Goal: Communication & Community: Answer question/provide support

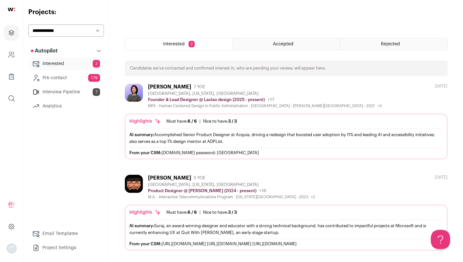
scroll to position [185, 0]
click at [187, 139] on div "AI summary: Accomplished Senior Product Designer at Acquia, driving a redesign …" at bounding box center [285, 138] width 313 height 14
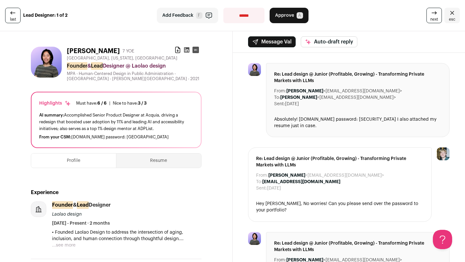
click at [184, 50] on icon at bounding box center [187, 50] width 6 height 6
click at [154, 159] on button "Resume" at bounding box center [158, 160] width 85 height 14
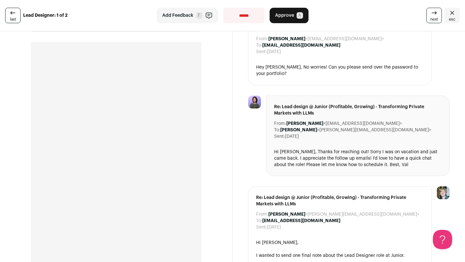
scroll to position [143, 0]
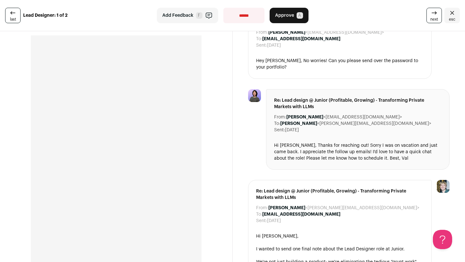
click at [302, 12] on button "Approve A" at bounding box center [289, 15] width 39 height 15
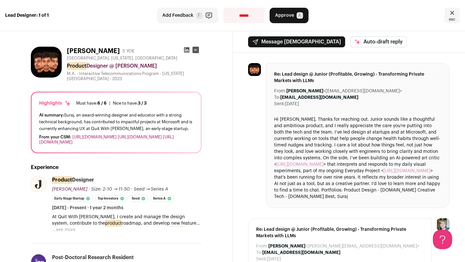
click at [87, 135] on link "[URL][DOMAIN_NAME]" at bounding box center [94, 137] width 44 height 4
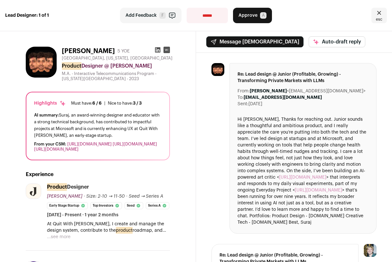
click at [246, 122] on div "Hi [PERSON_NAME], Thanks for reaching out. Junior sounds like a thoughtful and …" at bounding box center [302, 170] width 131 height 109
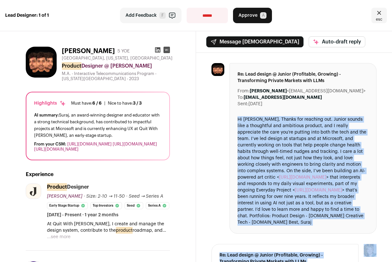
drag, startPoint x: 246, startPoint y: 122, endPoint x: 266, endPoint y: 253, distance: 132.3
click at [261, 150] on div "Hi [PERSON_NAME], Thanks for reaching out. Junior sounds like a thoughtful and …" at bounding box center [302, 170] width 131 height 109
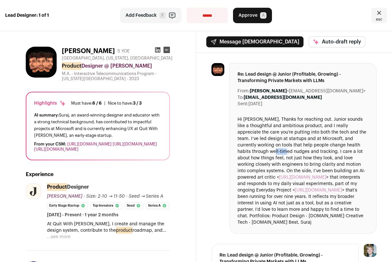
click at [261, 150] on div "Hi [PERSON_NAME], Thanks for reaching out. Junior sounds like a thoughtful and …" at bounding box center [302, 170] width 131 height 109
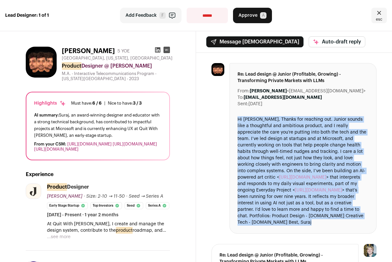
click at [261, 150] on div "Hi [PERSON_NAME], Thanks for reaching out. Junior sounds like a thoughtful and …" at bounding box center [302, 170] width 131 height 109
click at [278, 144] on div "Hi [PERSON_NAME], Thanks for reaching out. Junior sounds like a thoughtful and …" at bounding box center [302, 170] width 131 height 109
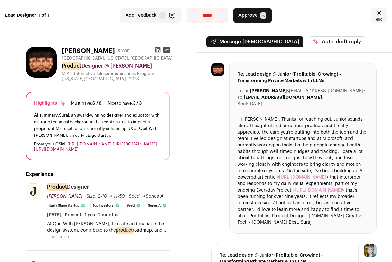
click at [276, 188] on div "Hi [PERSON_NAME], Thanks for reaching out. Junior sounds like a thoughtful and …" at bounding box center [302, 170] width 131 height 109
click at [276, 188] on div "Hi Nico, Thanks for reaching out. Junior sounds like a thoughtful and ambitious…" at bounding box center [302, 170] width 131 height 109
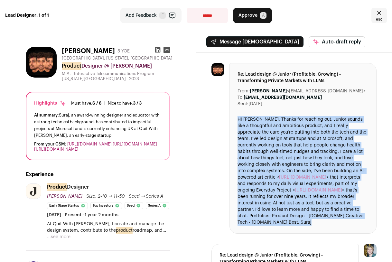
click at [276, 188] on div "Hi Nico, Thanks for reaching out. Junior sounds like a thoughtful and ambitious…" at bounding box center [302, 170] width 131 height 109
click at [275, 186] on div "Hi Nico, Thanks for reaching out. Junior sounds like a thoughtful and ambitious…" at bounding box center [302, 170] width 131 height 109
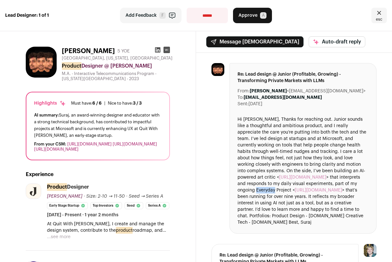
click at [275, 186] on div "Hi Nico, Thanks for reaching out. Junior sounds like a thoughtful and ambitious…" at bounding box center [302, 170] width 131 height 109
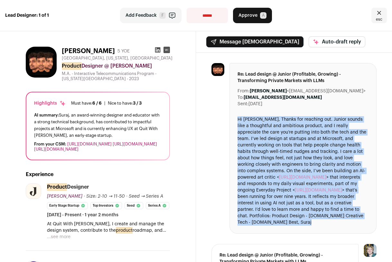
click at [275, 186] on div "Hi Nico, Thanks for reaching out. Junior sounds like a thoughtful and ambitious…" at bounding box center [302, 170] width 131 height 109
click at [274, 220] on div "Hi Nico, Thanks for reaching out. Junior sounds like a thoughtful and ambitious…" at bounding box center [302, 170] width 131 height 109
drag, startPoint x: 274, startPoint y: 221, endPoint x: 271, endPoint y: 113, distance: 107.7
click at [271, 114] on div "Re: Lead design @ Junior (Profitable, Growing) - Transforming Private Markets w…" at bounding box center [302, 148] width 147 height 170
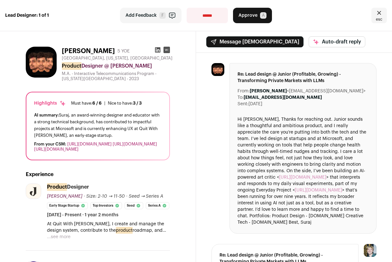
click at [271, 117] on div "Hi Nico, Thanks for reaching out. Junior sounds like a thoughtful and ambitious…" at bounding box center [302, 170] width 131 height 109
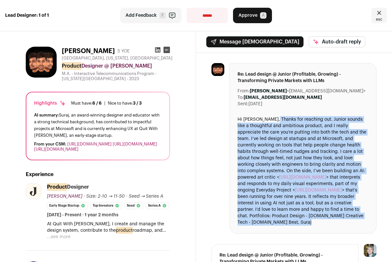
drag, startPoint x: 271, startPoint y: 117, endPoint x: 271, endPoint y: 255, distance: 137.9
click at [265, 146] on div "Hi Nico, Thanks for reaching out. Junior sounds like a thoughtful and ambitious…" at bounding box center [302, 170] width 131 height 109
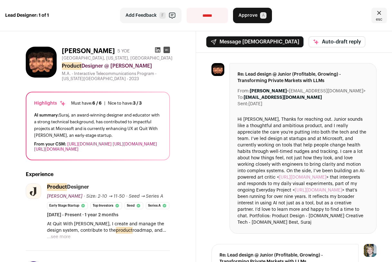
click at [229, 43] on button "Message [DEMOGRAPHIC_DATA]" at bounding box center [254, 41] width 97 height 11
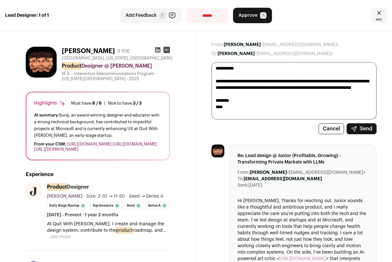
type textarea "**********"
click at [352, 129] on icon "submit" at bounding box center [353, 128] width 5 height 5
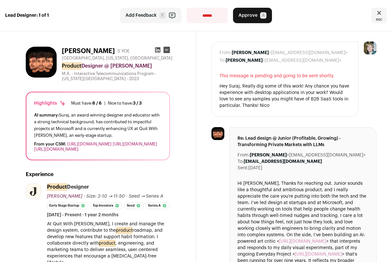
click at [150, 16] on span "Add Feedback" at bounding box center [140, 15] width 31 height 6
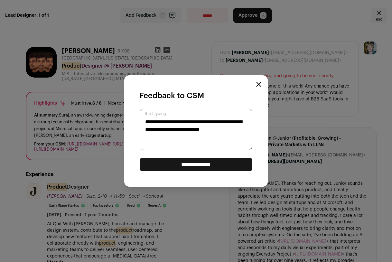
type textarea "**********"
click at [198, 164] on input "**********" at bounding box center [196, 165] width 113 height 14
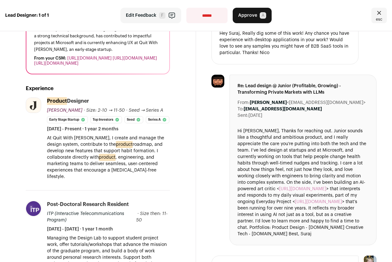
scroll to position [88, 0]
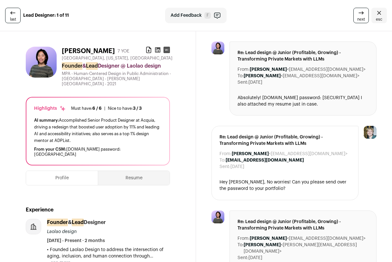
click at [358, 18] on span "next" at bounding box center [361, 19] width 8 height 5
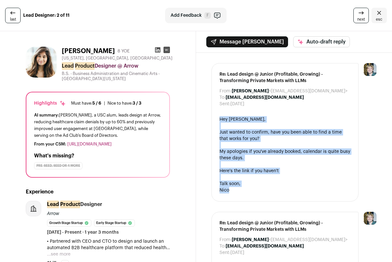
drag, startPoint x: 257, startPoint y: 115, endPoint x: 259, endPoint y: 219, distance: 104.2
click at [258, 145] on div at bounding box center [284, 145] width 131 height 6
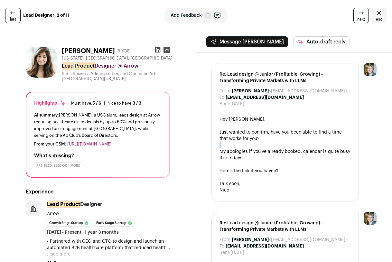
click at [258, 145] on div at bounding box center [284, 145] width 131 height 6
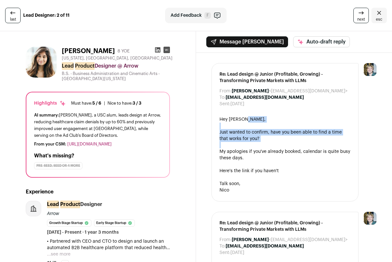
drag, startPoint x: 258, startPoint y: 145, endPoint x: 254, endPoint y: 116, distance: 28.7
click at [254, 116] on div "Hey [PERSON_NAME], Just wanted to confirm, have you been able to find a time th…" at bounding box center [284, 154] width 131 height 77
click at [254, 116] on div "Hey [PERSON_NAME]," at bounding box center [284, 119] width 131 height 6
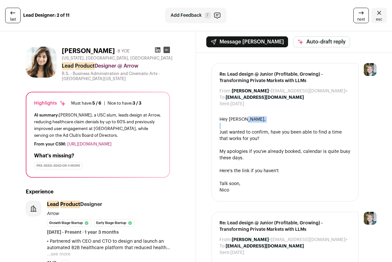
click at [254, 116] on div "Hey [PERSON_NAME]," at bounding box center [284, 119] width 131 height 6
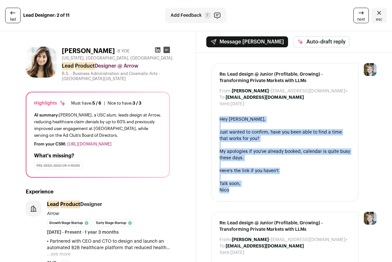
drag, startPoint x: 254, startPoint y: 116, endPoint x: 254, endPoint y: 197, distance: 80.7
click at [254, 199] on div "Re: Lead design @ Junior (Profitable, Growing) - Transforming Private Markets w…" at bounding box center [284, 132] width 147 height 138
click at [258, 161] on div "My apologies if you've already booked, calendar is quite busy these days." at bounding box center [284, 154] width 131 height 13
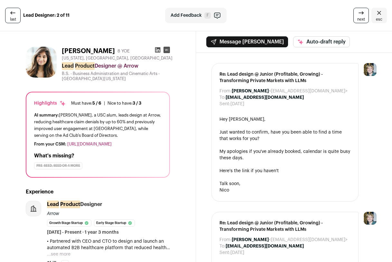
click at [355, 16] on link "next" at bounding box center [360, 15] width 15 height 15
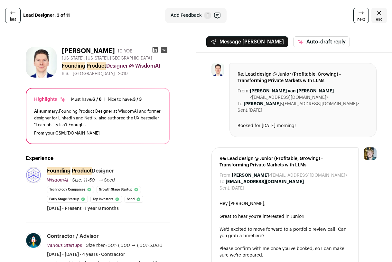
click at [364, 150] on img at bounding box center [369, 153] width 13 height 13
click at [355, 14] on link "next" at bounding box center [360, 15] width 15 height 15
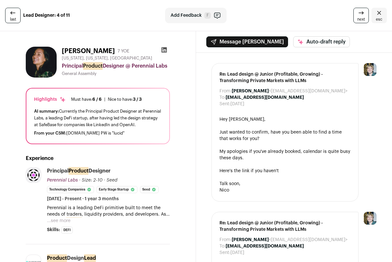
click at [19, 20] on link "last" at bounding box center [12, 15] width 15 height 15
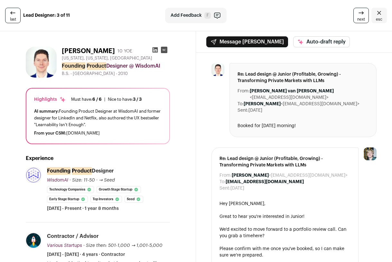
click at [19, 20] on link "last" at bounding box center [12, 15] width 15 height 15
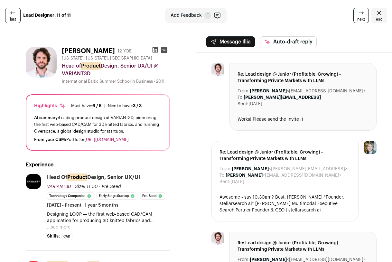
click at [14, 17] on span "last" at bounding box center [13, 19] width 6 height 5
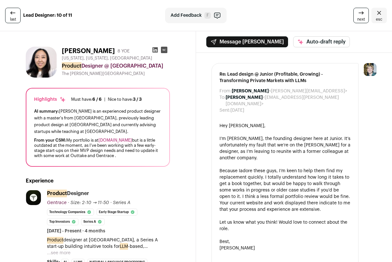
click at [14, 17] on span "last" at bounding box center [13, 19] width 6 height 5
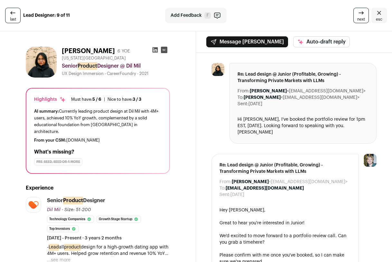
click at [357, 14] on icon at bounding box center [361, 13] width 8 height 8
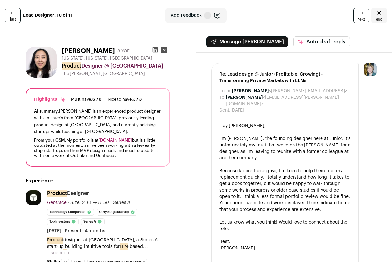
click at [14, 13] on icon at bounding box center [13, 13] width 8 height 8
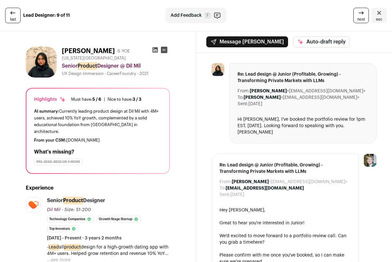
click at [14, 13] on icon at bounding box center [13, 13] width 8 height 8
